Goal: Task Accomplishment & Management: Manage account settings

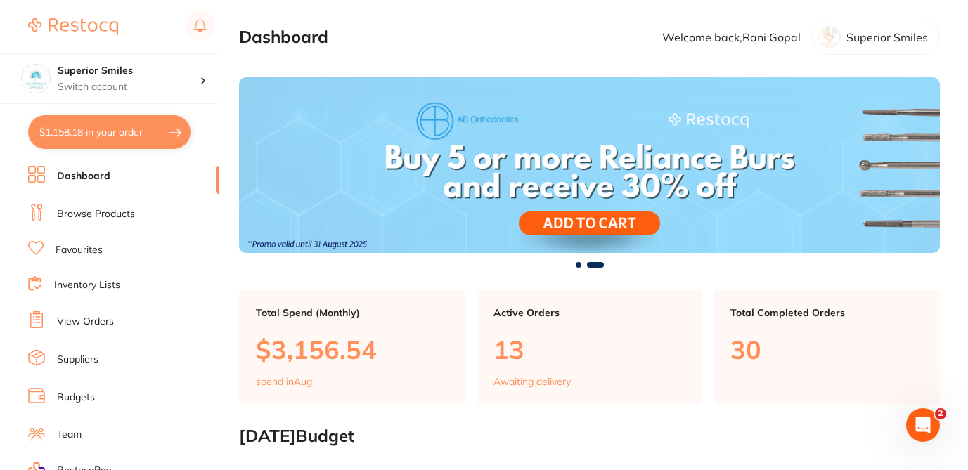
click at [122, 212] on link "Browse Products" at bounding box center [96, 214] width 78 height 14
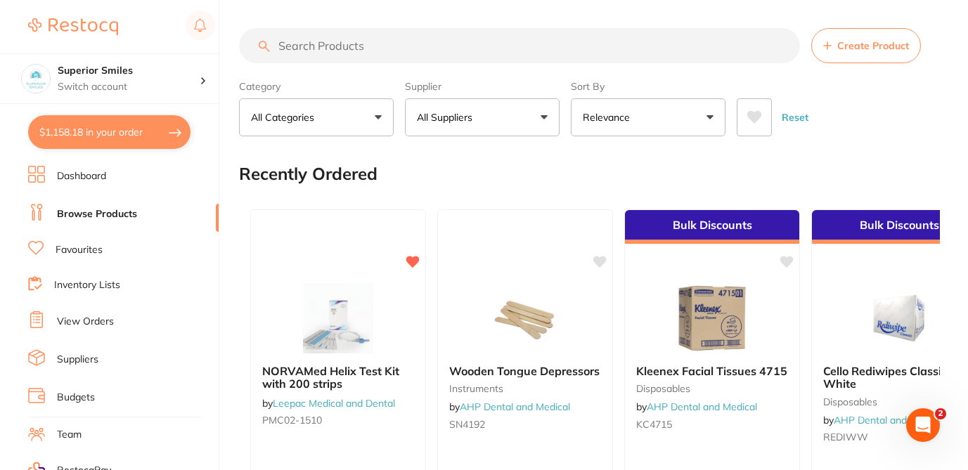
click at [327, 46] on input "search" at bounding box center [519, 45] width 561 height 35
paste input "DU-CDS110P6155"
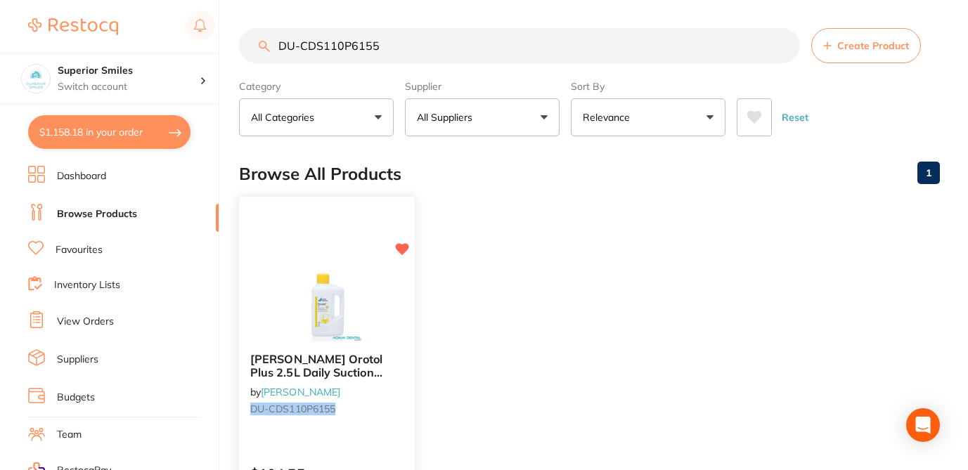
type input "DU-CDS110P6155"
click at [390, 422] on div "Durr Orotol Plus 2.5L Daily Suction Cleaning by Adam Dental DU-CDS110P6155" at bounding box center [327, 387] width 176 height 91
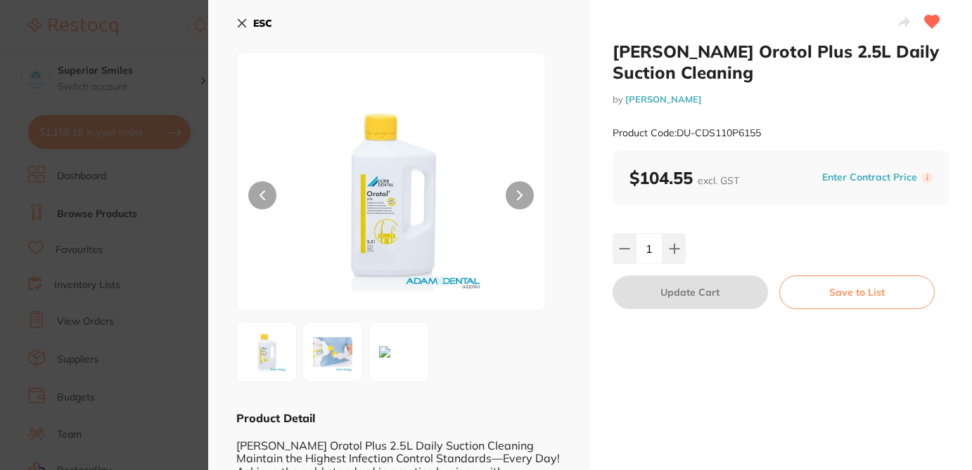
click at [158, 53] on section "Durr Orotol Plus 2.5L Daily Suction Cleaning by Adam Dental Product Code: DU-CD…" at bounding box center [486, 235] width 972 height 470
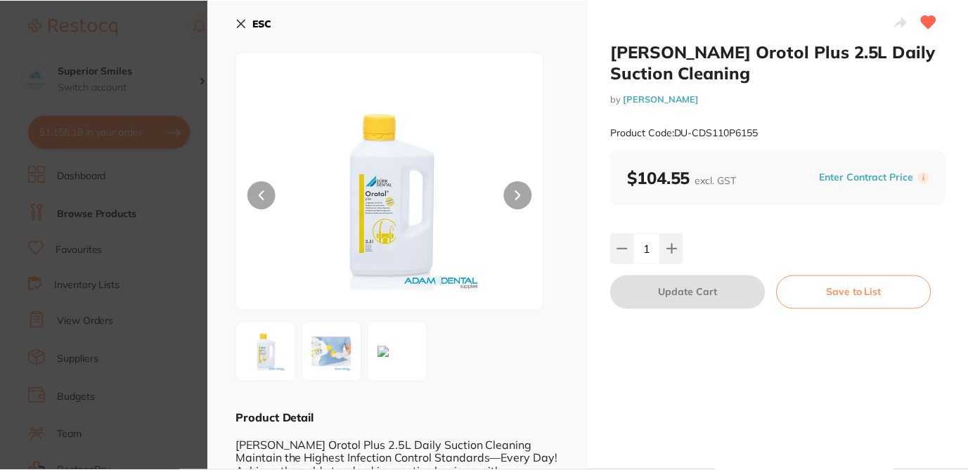
scroll to position [141, 0]
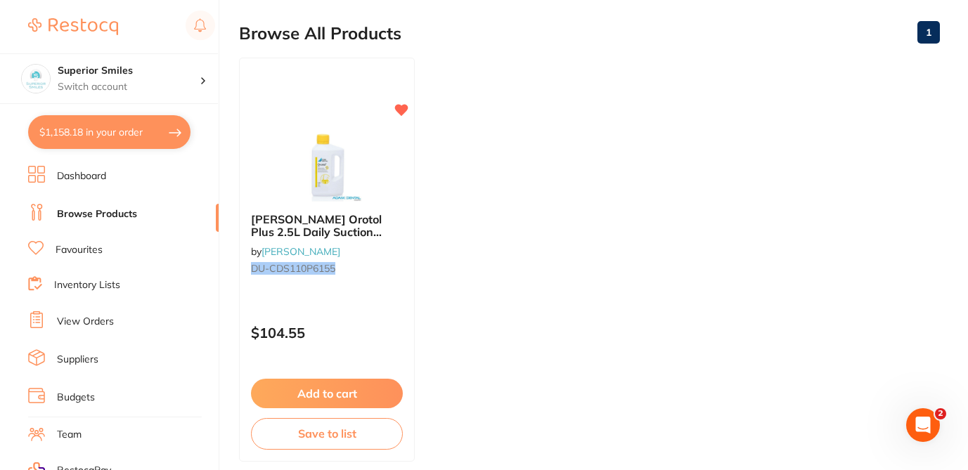
click at [107, 317] on link "View Orders" at bounding box center [85, 322] width 57 height 14
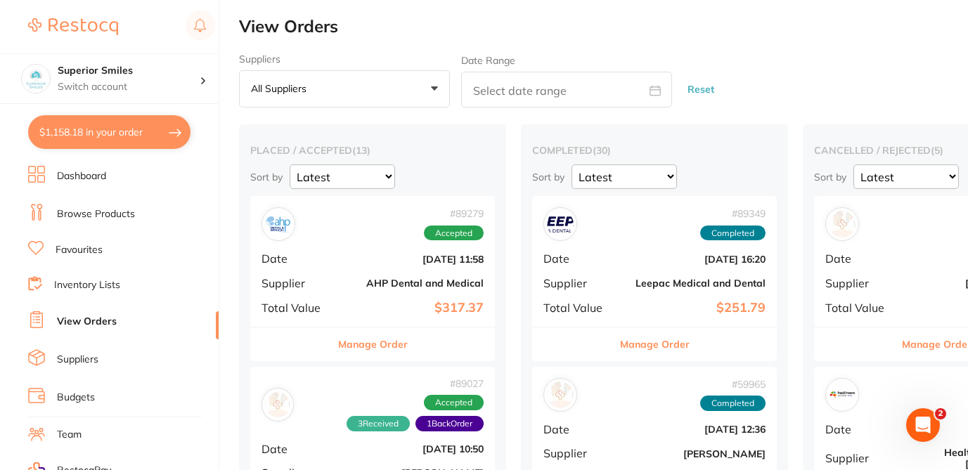
click at [117, 130] on button "$1,158.18 in your order" at bounding box center [109, 132] width 162 height 34
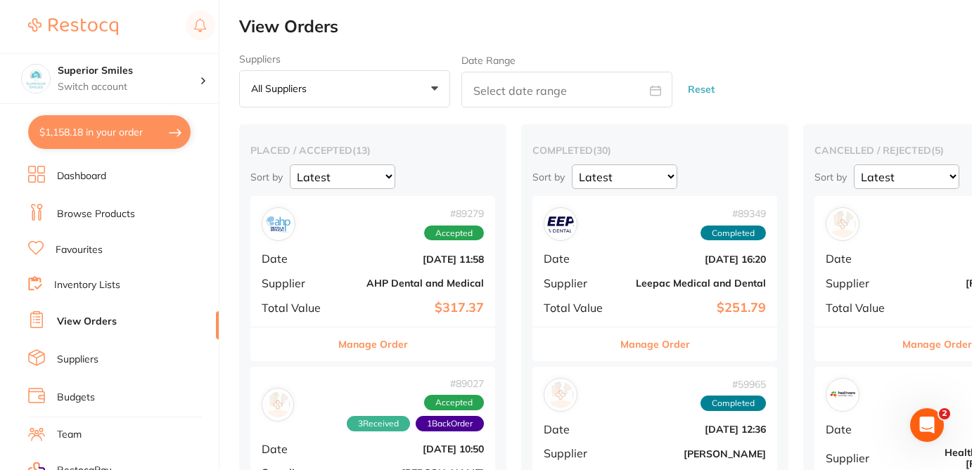
checkbox input "true"
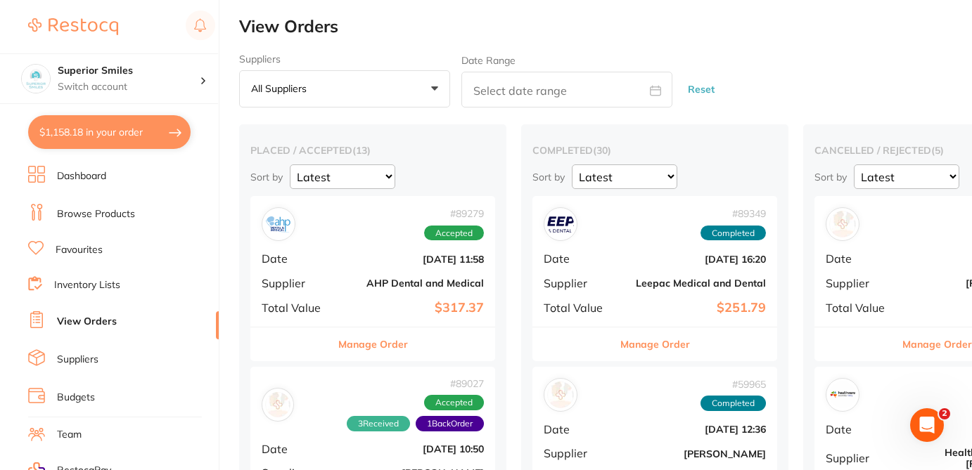
checkbox input "true"
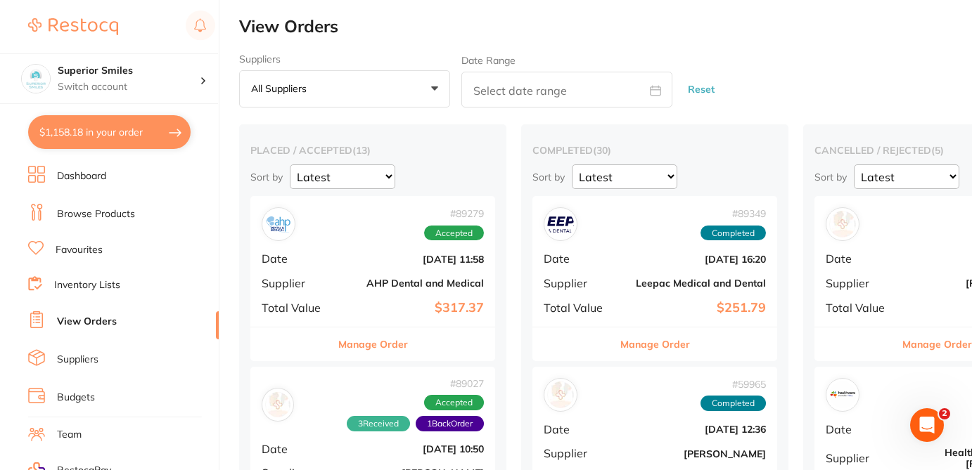
checkbox input "true"
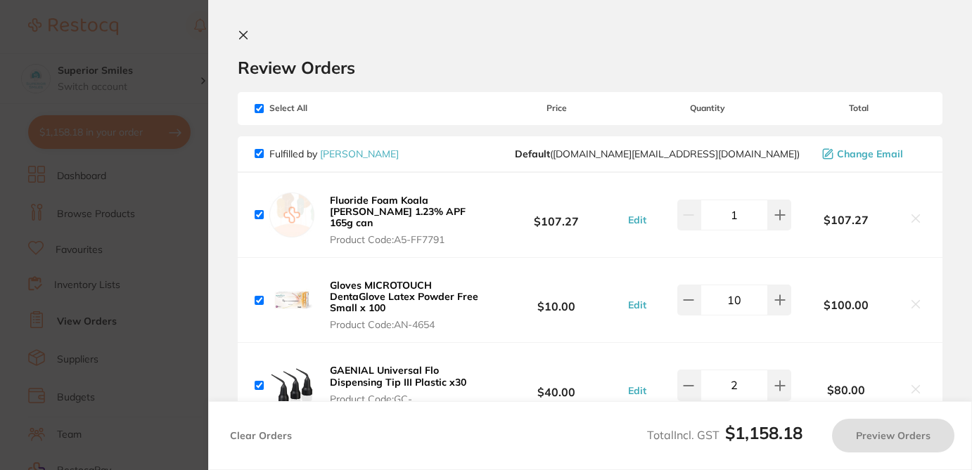
checkbox input "true"
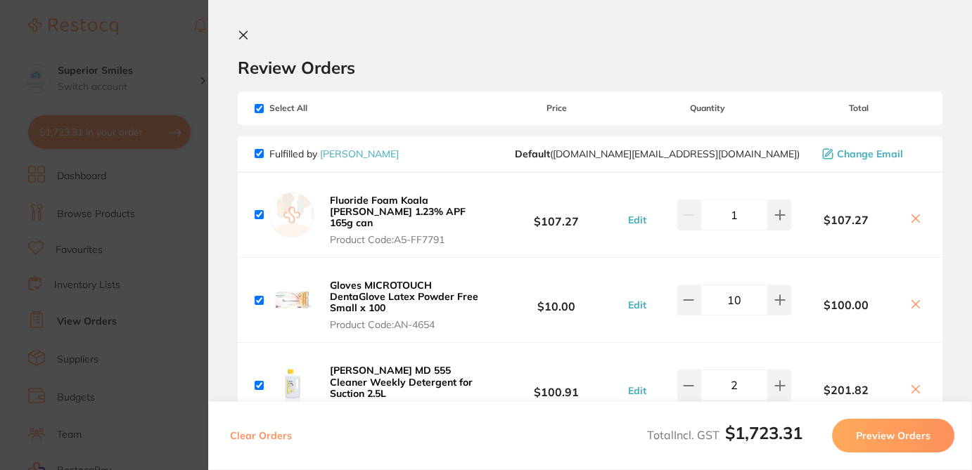
click at [461, 51] on div "Review Orders" at bounding box center [590, 54] width 705 height 49
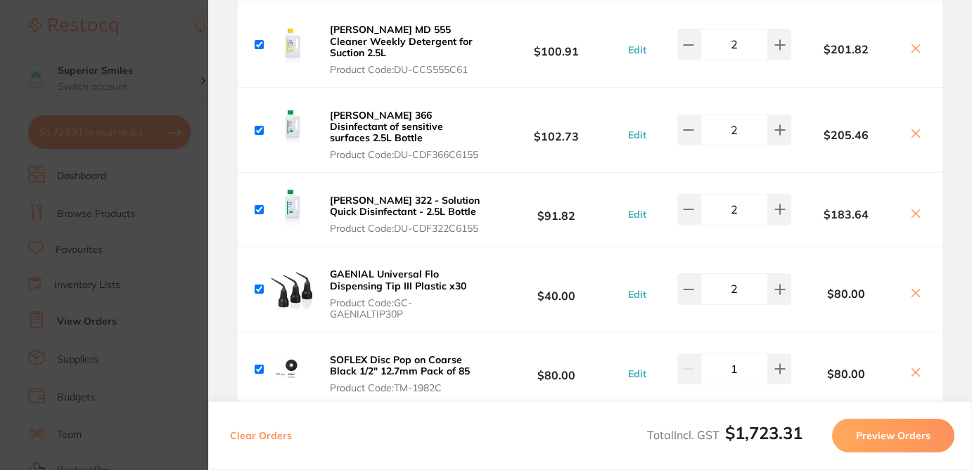
scroll to position [337, 0]
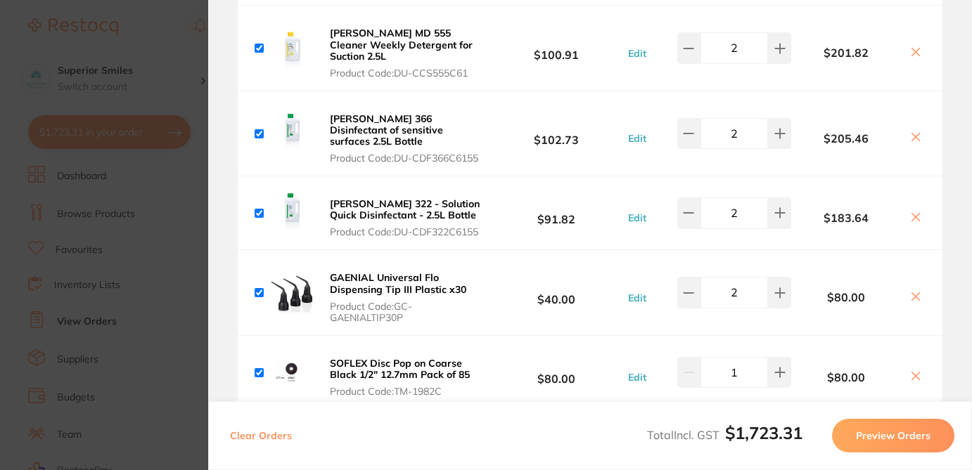
click at [167, 30] on section "Update RRP Set your pre negotiated price for this item. Item Agreed RRP (excl. …" at bounding box center [486, 235] width 972 height 470
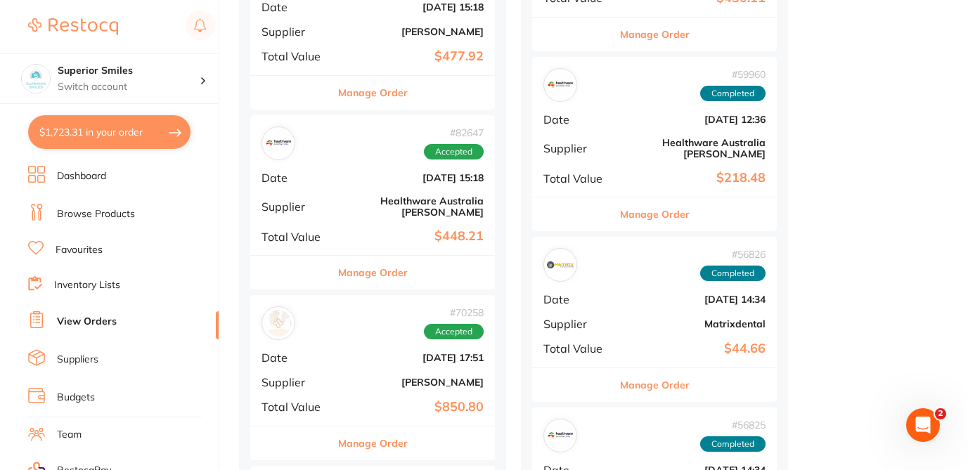
scroll to position [1171, 0]
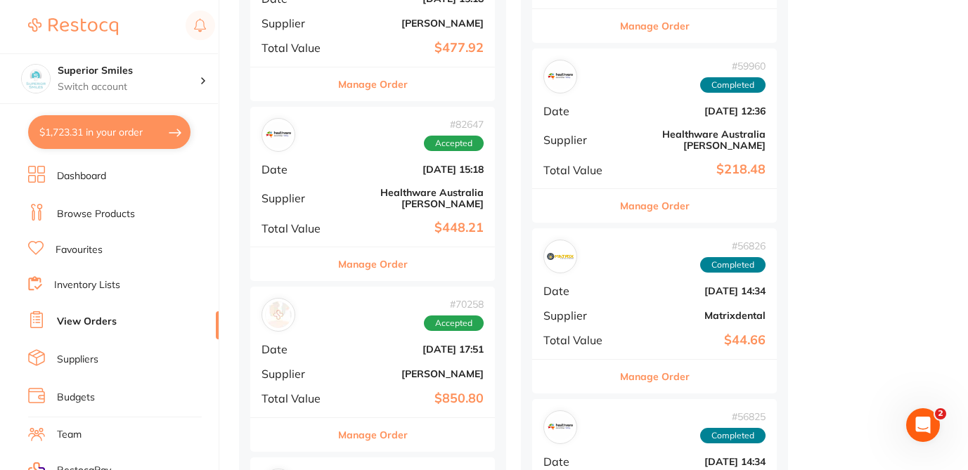
click at [120, 321] on li "View Orders" at bounding box center [123, 321] width 191 height 21
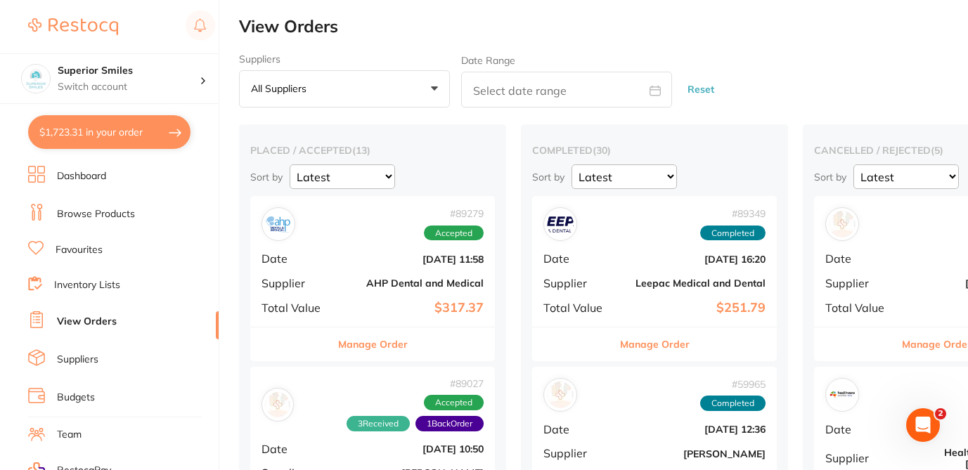
click at [784, 62] on div "Suppliers All suppliers +0 All suppliers 1122 Corp DD AB Orthodontics Adam Dent…" at bounding box center [603, 80] width 729 height 55
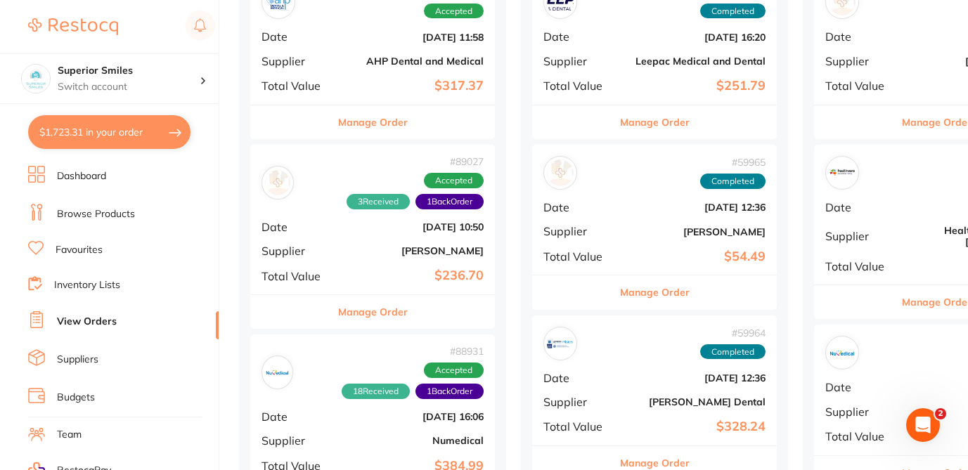
scroll to position [225, 0]
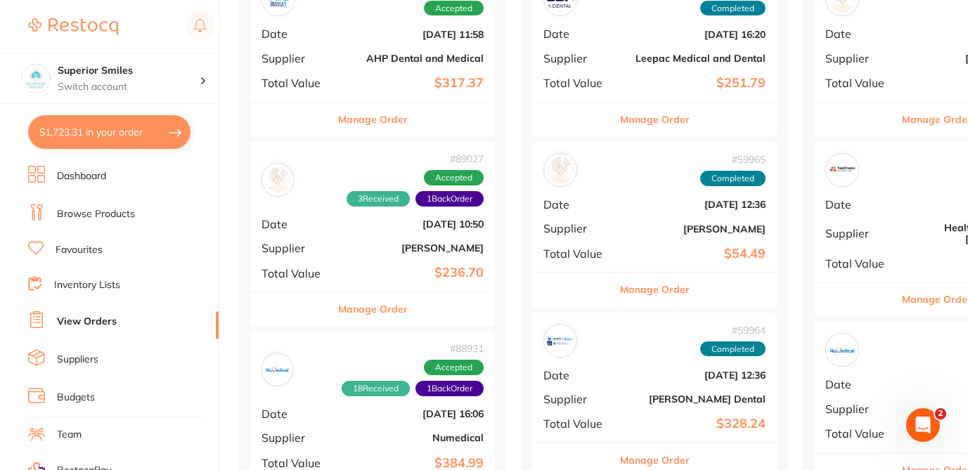
click at [394, 313] on button "Manage Order" at bounding box center [373, 309] width 70 height 34
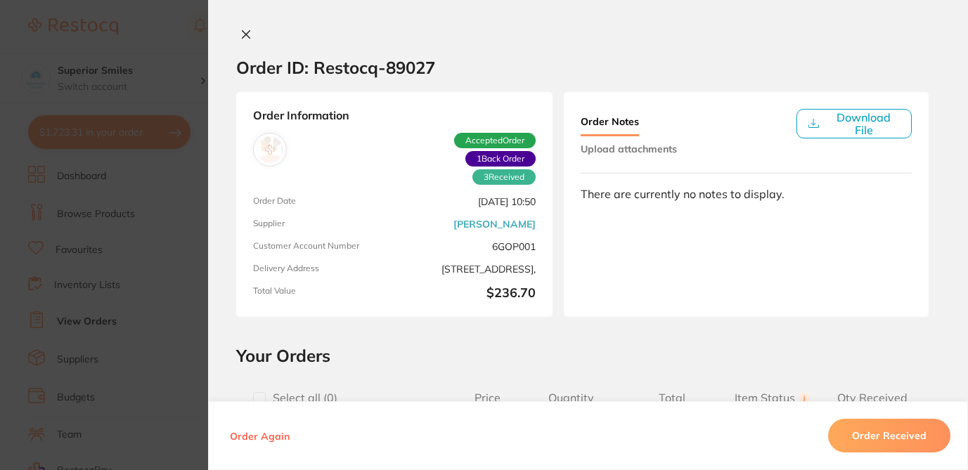
click at [182, 33] on section "Order ID: Restocq- 89027 Order Information 3 Received 1 Back Order Accepted Ord…" at bounding box center [484, 235] width 968 height 470
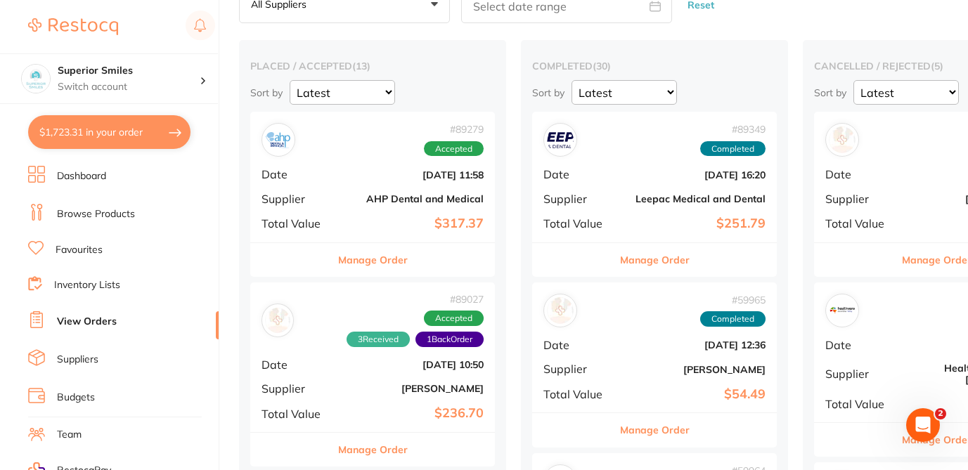
scroll to position [112, 0]
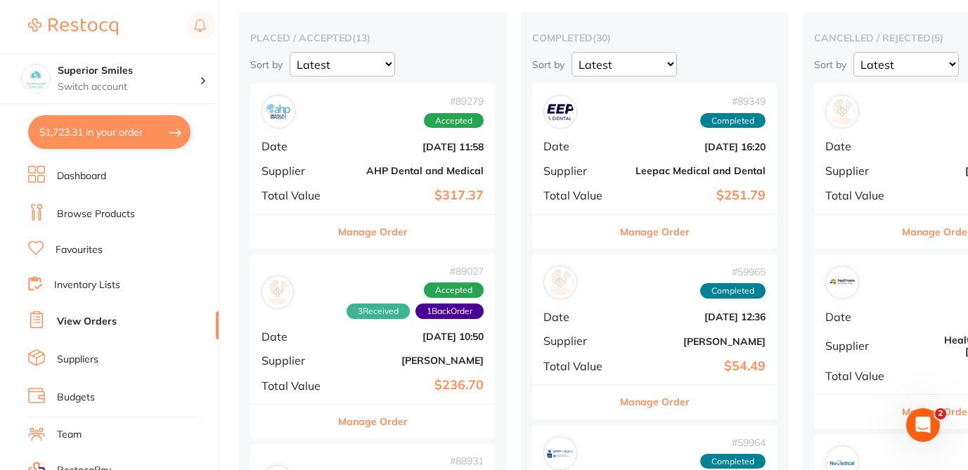
click at [384, 427] on button "Manage Order" at bounding box center [373, 422] width 70 height 34
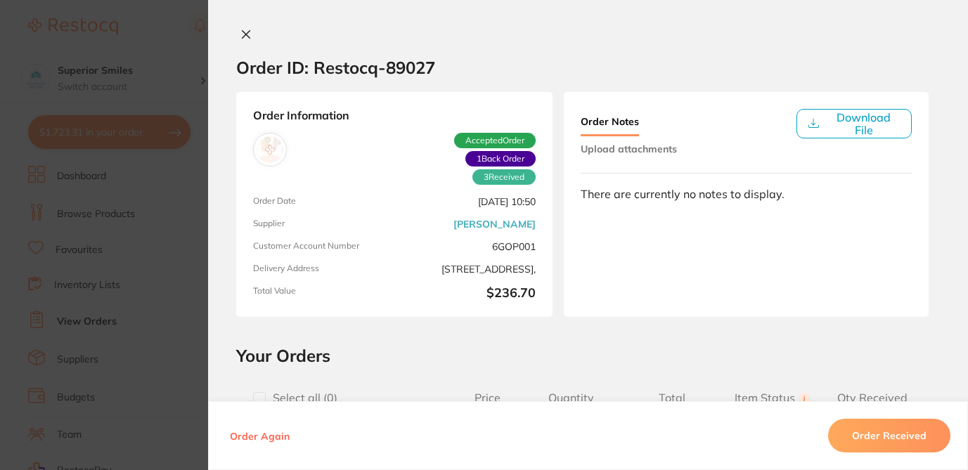
click at [572, 345] on h2 "Your Orders" at bounding box center [588, 355] width 704 height 21
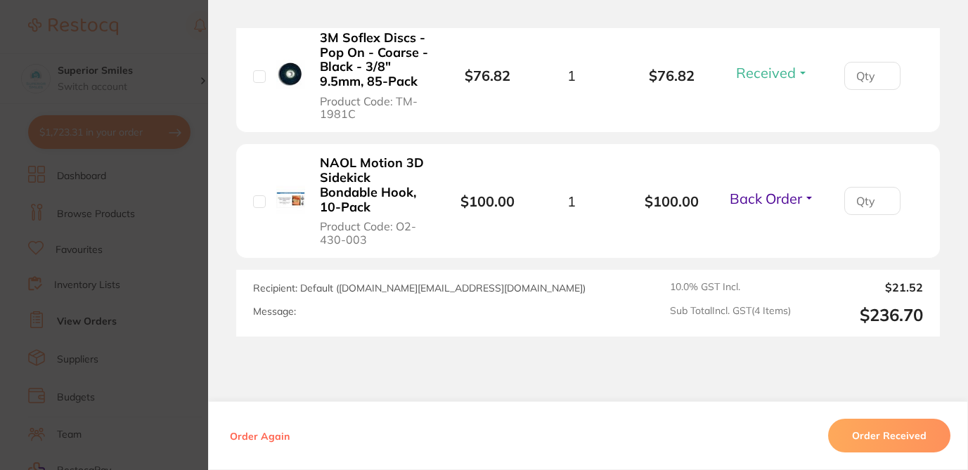
scroll to position [764, 0]
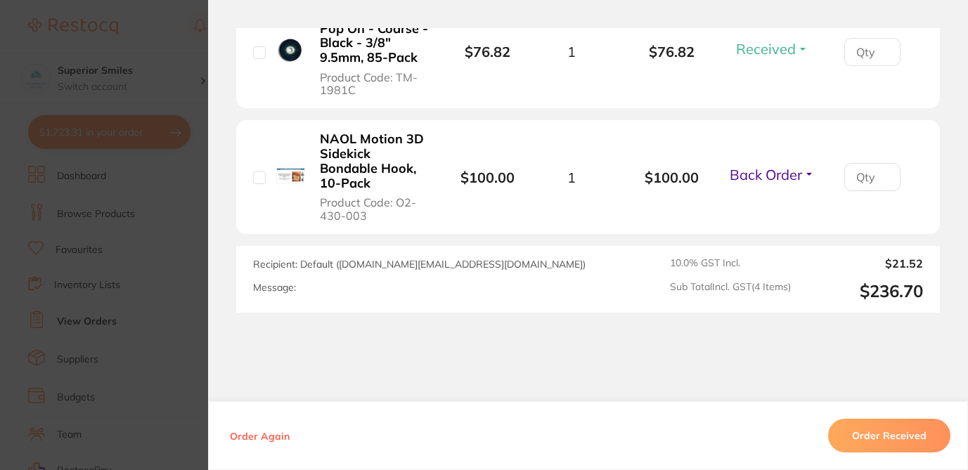
click at [806, 174] on button "Back Order" at bounding box center [773, 175] width 94 height 18
click at [808, 175] on button "Back Order" at bounding box center [773, 175] width 94 height 18
click at [159, 49] on section "Order ID: Restocq- 89027 Order Information 3 Received 1 Back Order Accepted Ord…" at bounding box center [484, 235] width 968 height 470
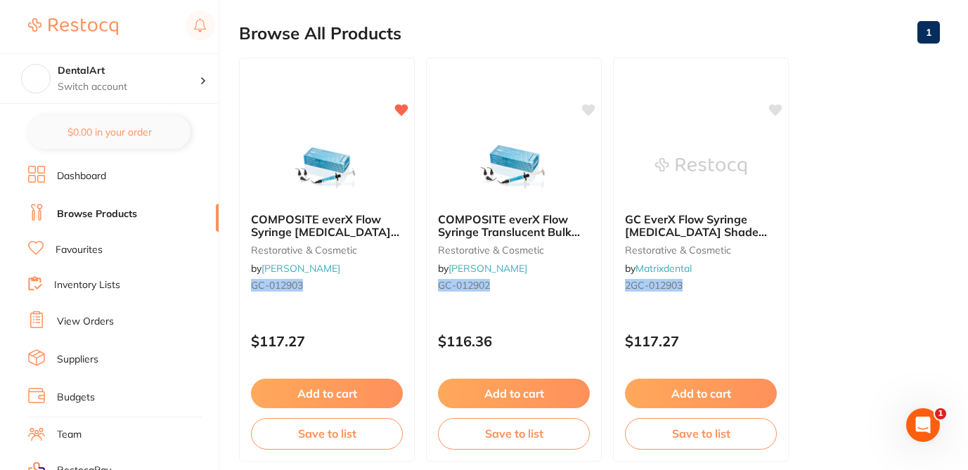
scroll to position [141, 0]
